Goal: Task Accomplishment & Management: Manage account settings

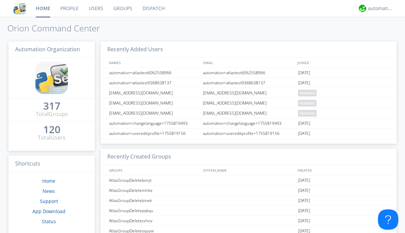
click at [122, 8] on link "Groups" at bounding box center [122, 8] width 29 height 17
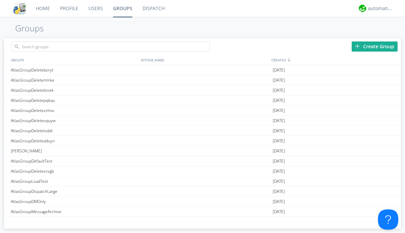
click at [374, 46] on div "Create Group" at bounding box center [374, 46] width 46 height 10
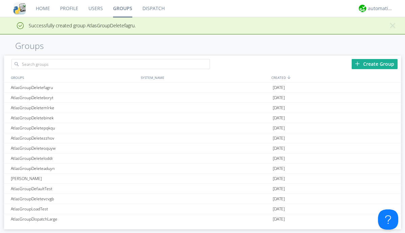
click at [122, 8] on link "Groups" at bounding box center [122, 8] width 29 height 17
type input "AtlasGroupDeletefagru"
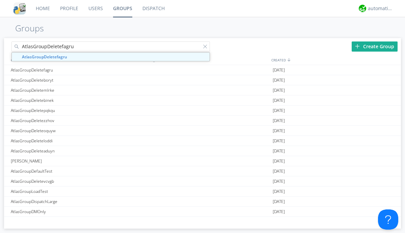
click at [95, 8] on link "Users" at bounding box center [95, 8] width 25 height 17
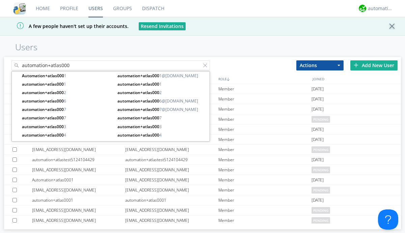
type input "automation+atlas000"
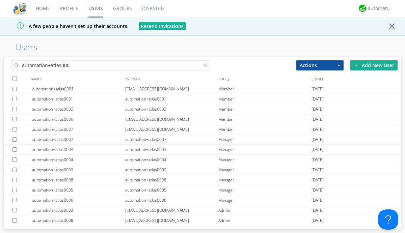
click at [14, 79] on div at bounding box center [14, 79] width 4 height 4
click at [320, 65] on button "Actions" at bounding box center [319, 65] width 47 height 10
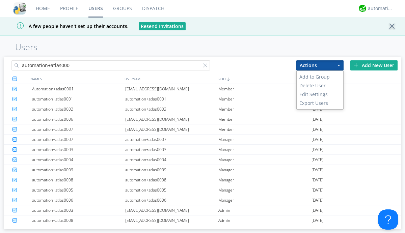
click at [320, 77] on link "Add to Group" at bounding box center [319, 76] width 47 height 9
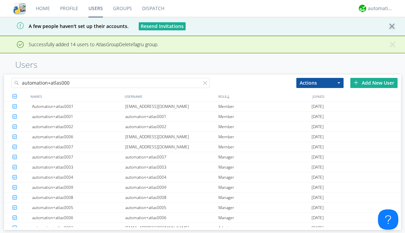
click at [122, 8] on link "Groups" at bounding box center [122, 8] width 29 height 17
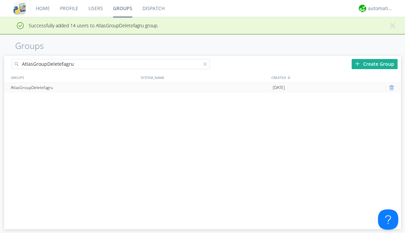
type input "AtlasGroupDeletefagru"
click at [392, 88] on div at bounding box center [392, 87] width 7 height 5
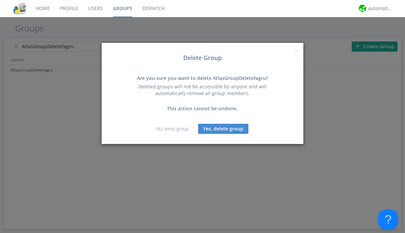
click at [223, 128] on button "Yes, delete group" at bounding box center [223, 129] width 50 height 10
